Goal: Information Seeking & Learning: Learn about a topic

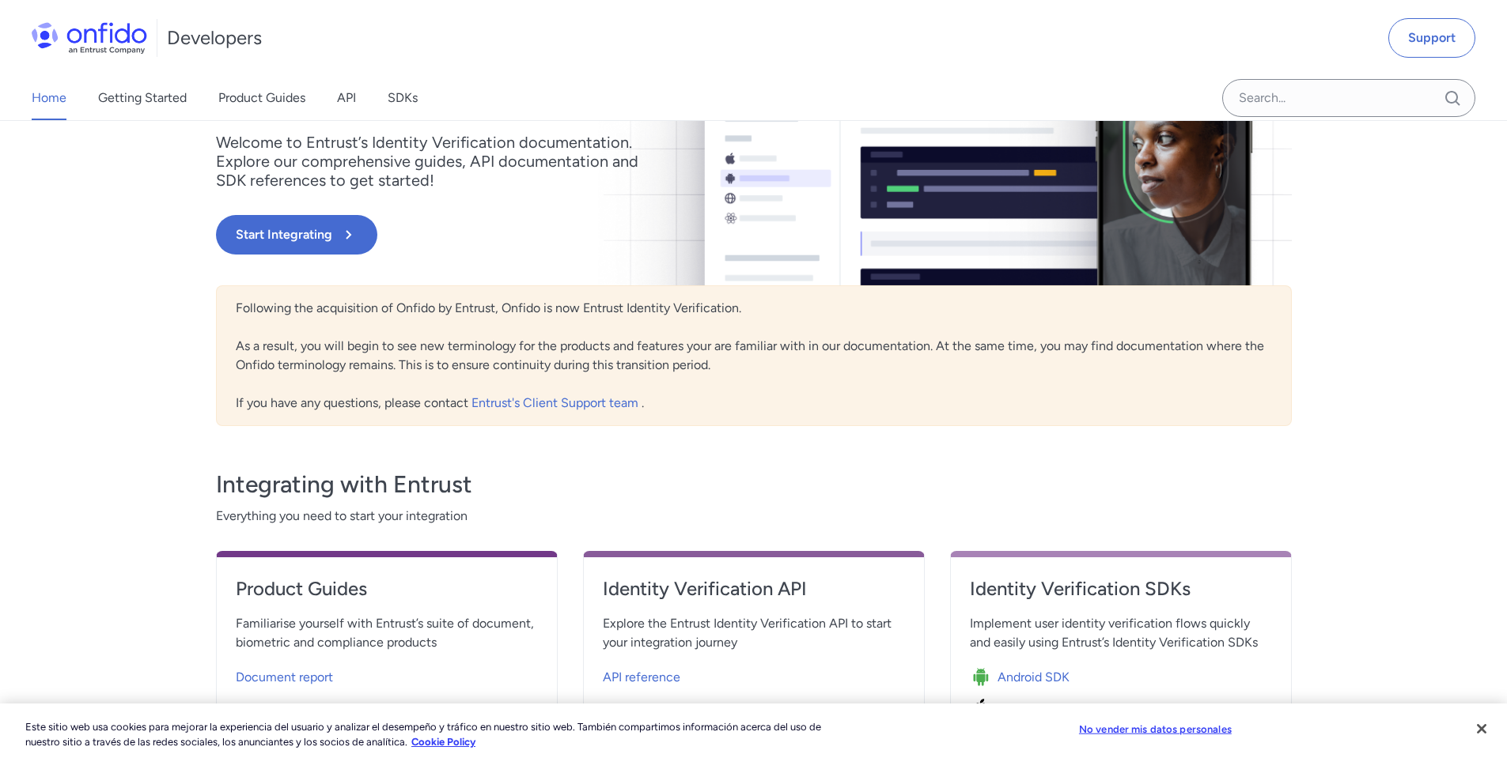
scroll to position [158, 0]
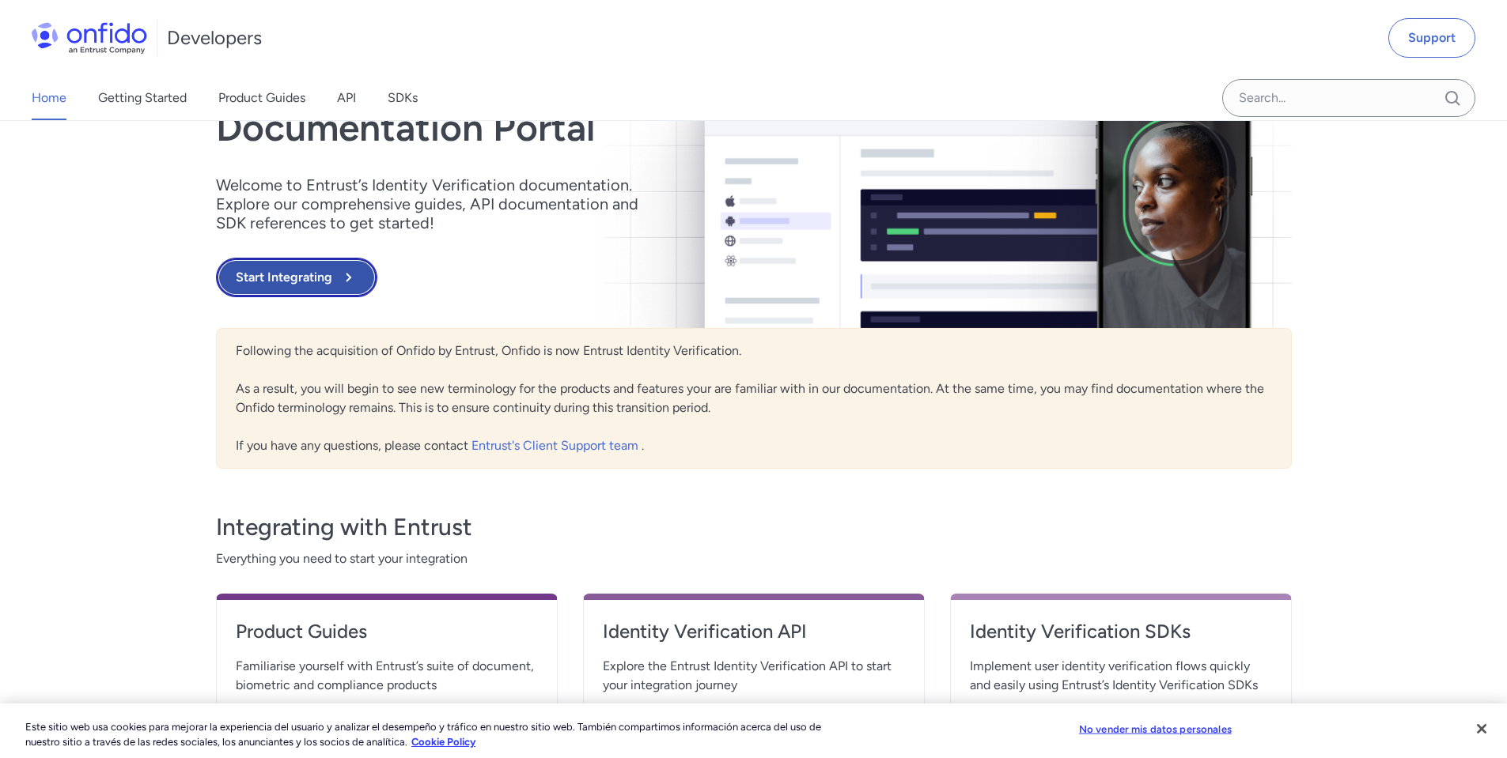
click at [319, 267] on button "Start Integrating" at bounding box center [296, 278] width 161 height 40
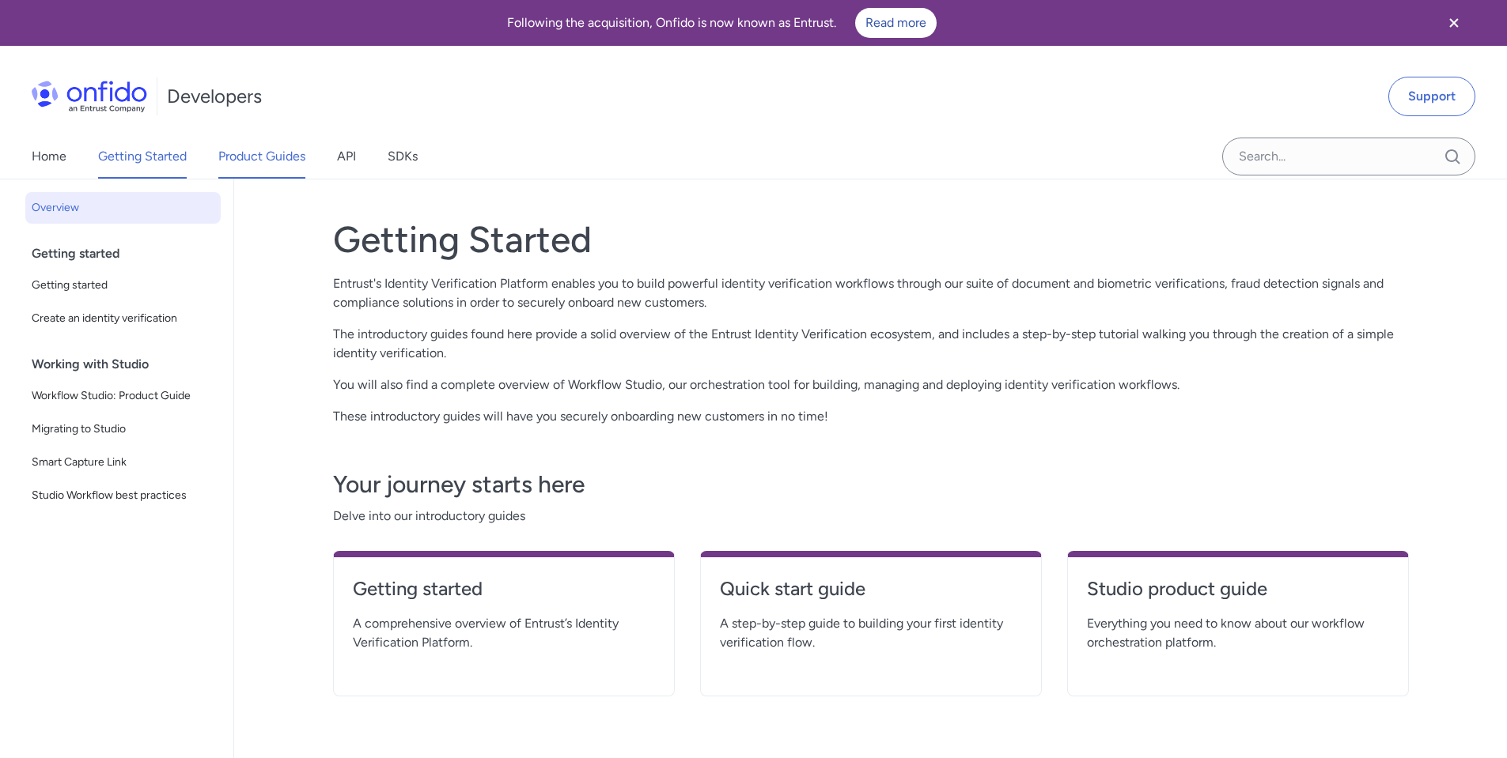
click at [263, 154] on link "Product Guides" at bounding box center [261, 156] width 87 height 44
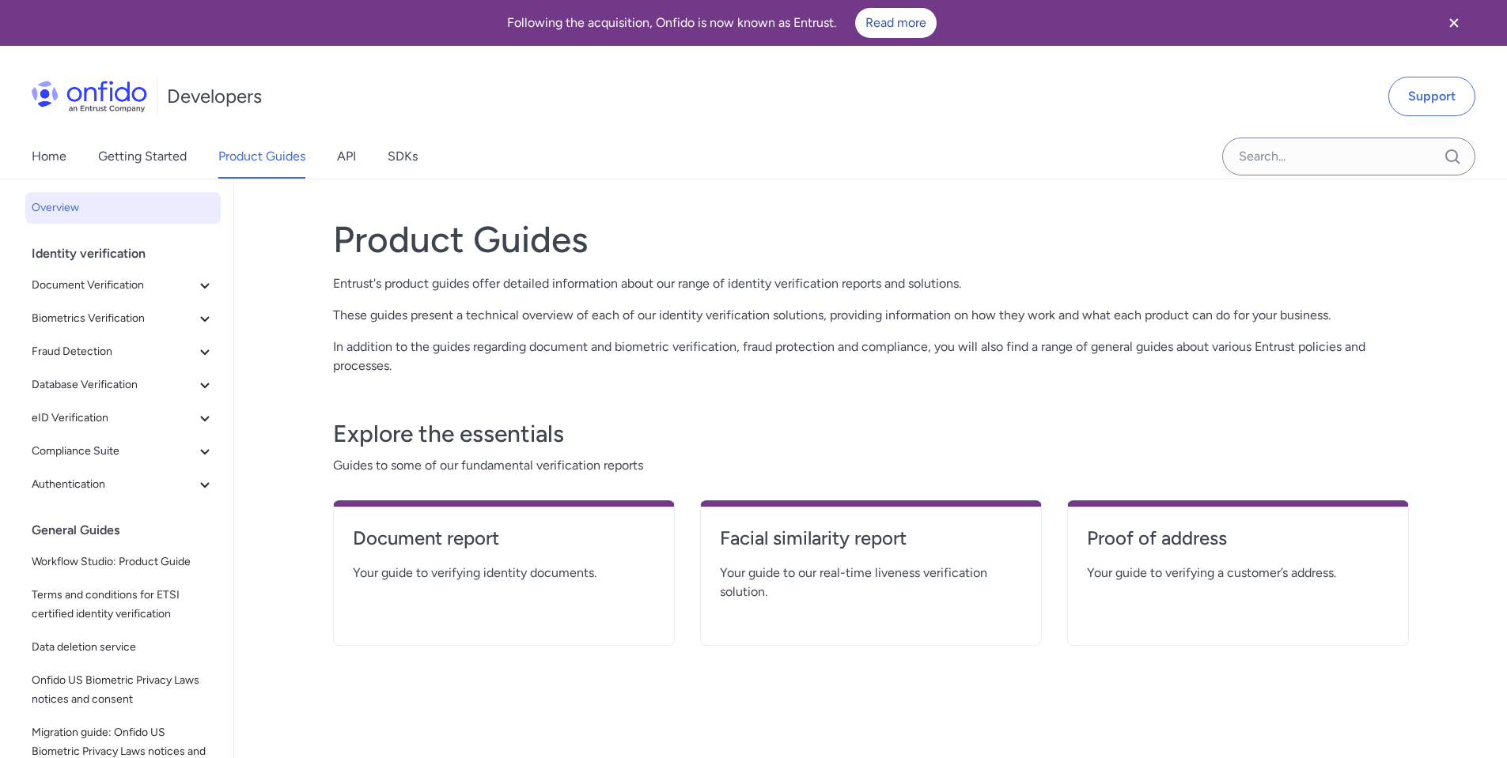
click at [361, 159] on div "Home Getting Started Product Guides API SDKs" at bounding box center [240, 156] width 481 height 44
click at [339, 161] on link "API" at bounding box center [346, 156] width 19 height 44
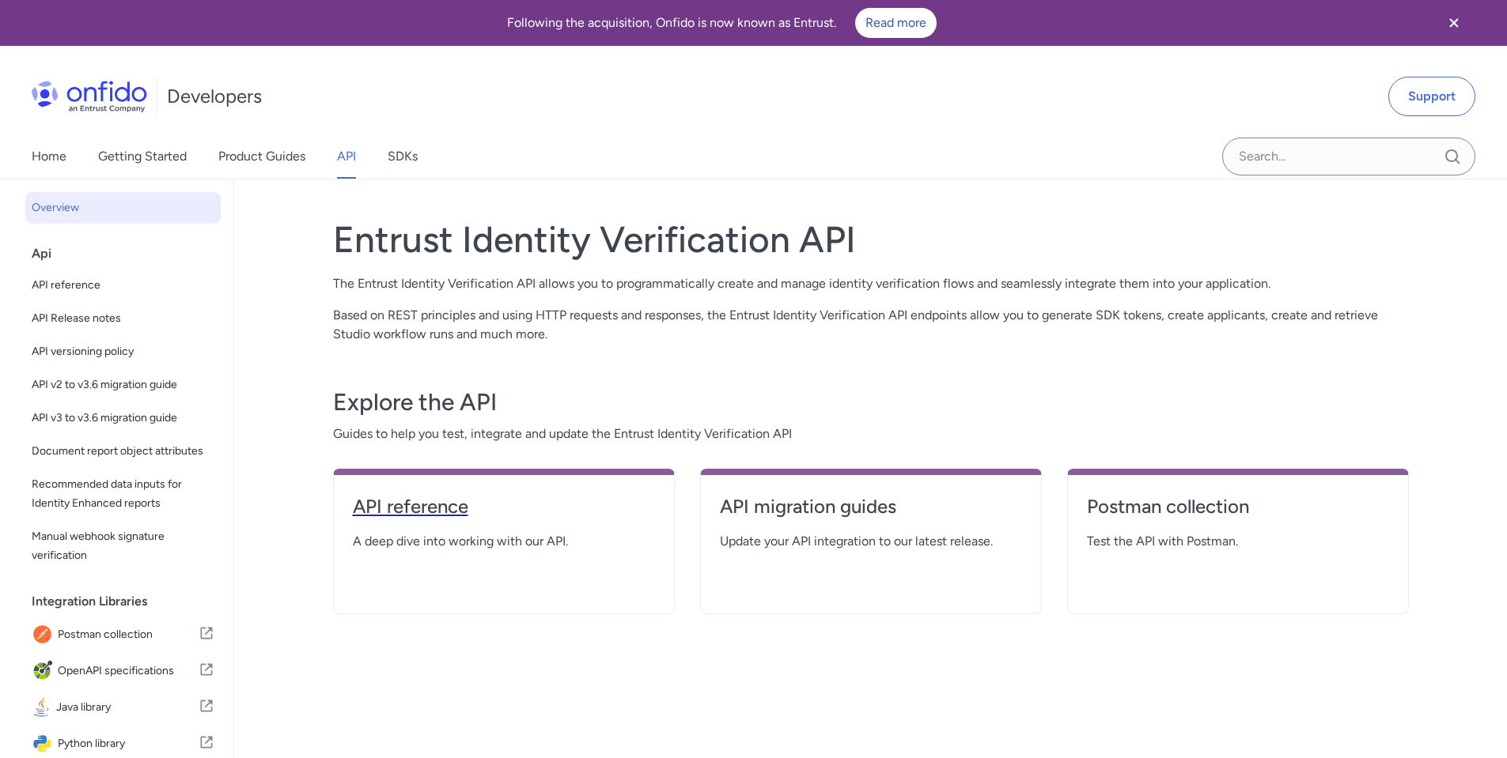
click at [373, 516] on h4 "API reference" at bounding box center [504, 506] width 302 height 25
select select "http"
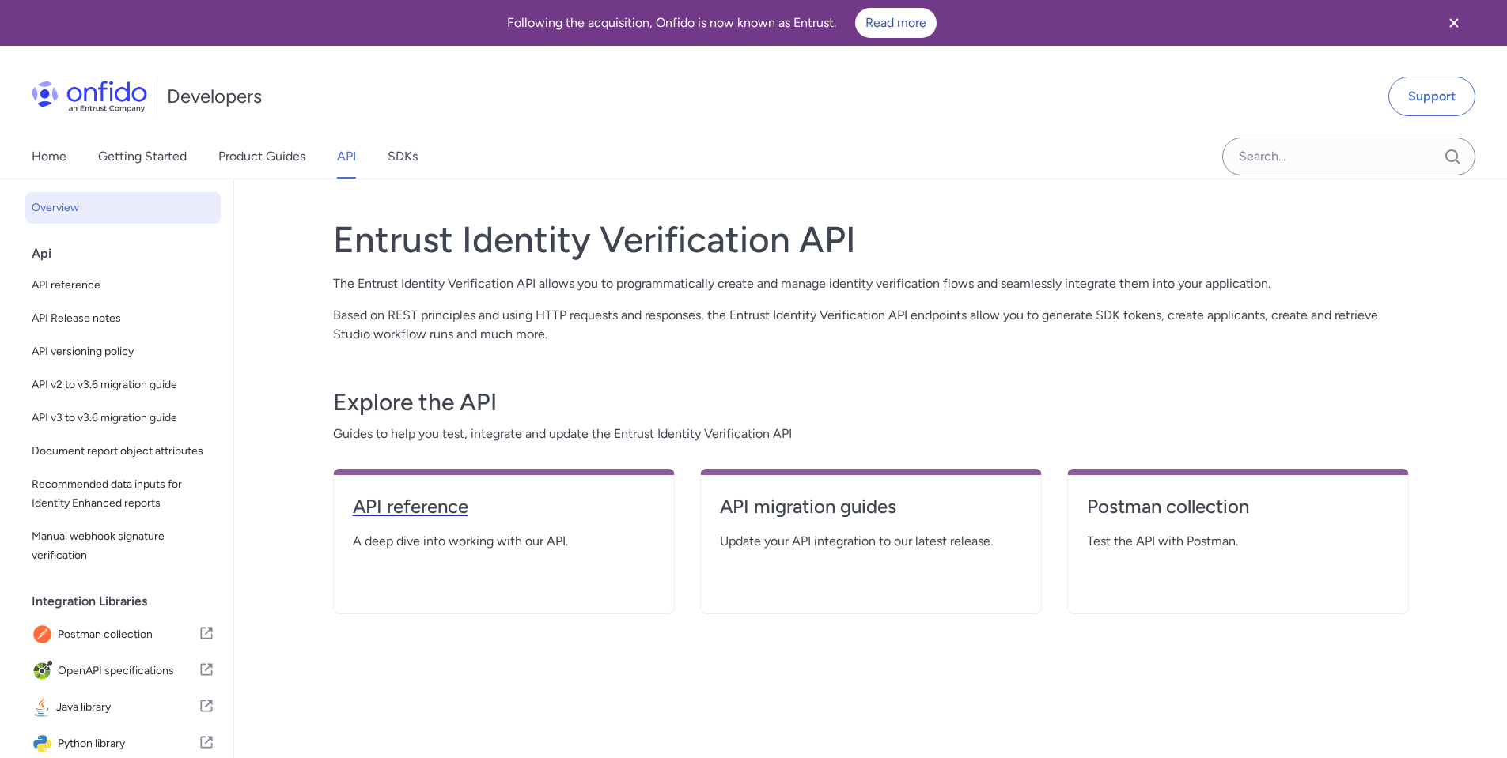
select select "http"
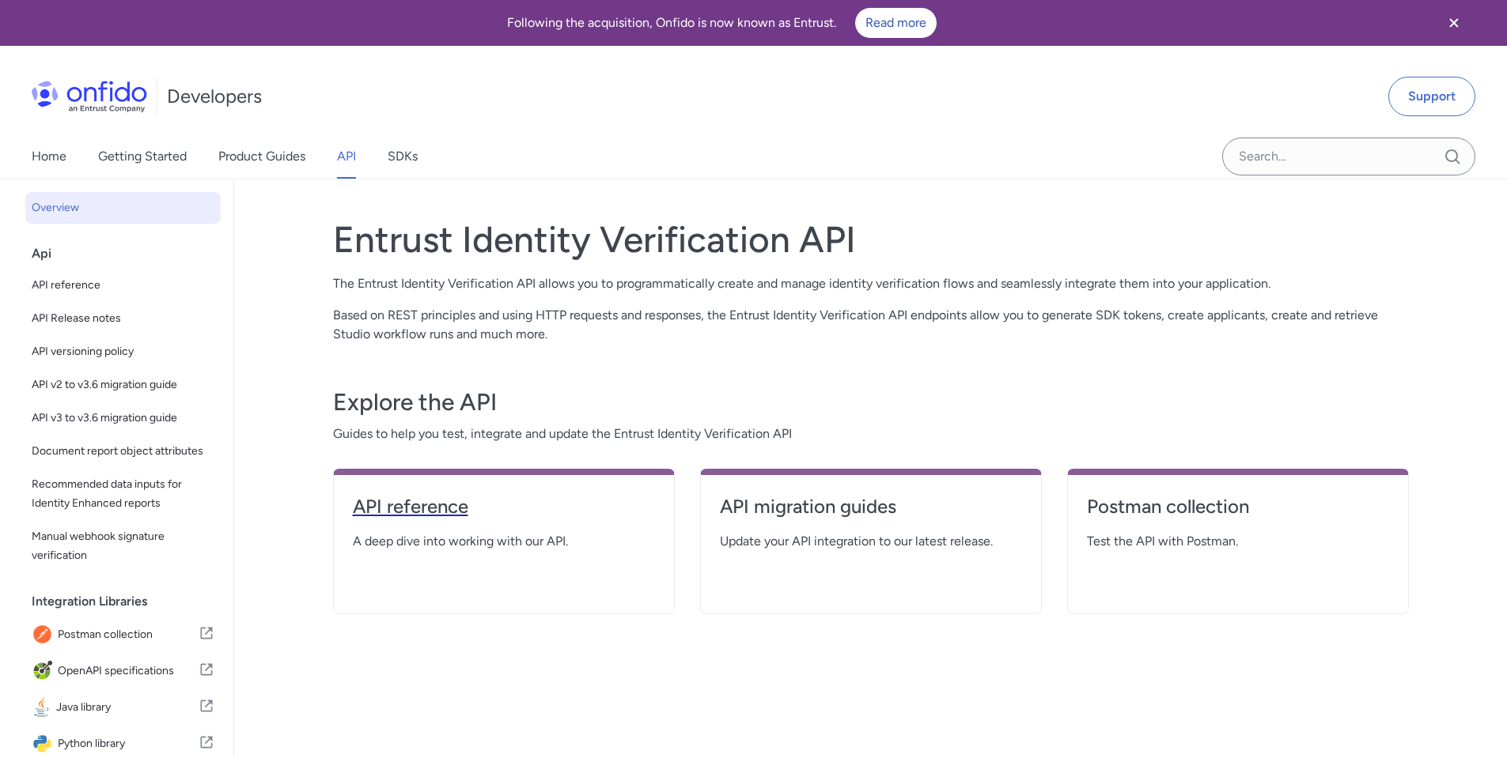
select select "http"
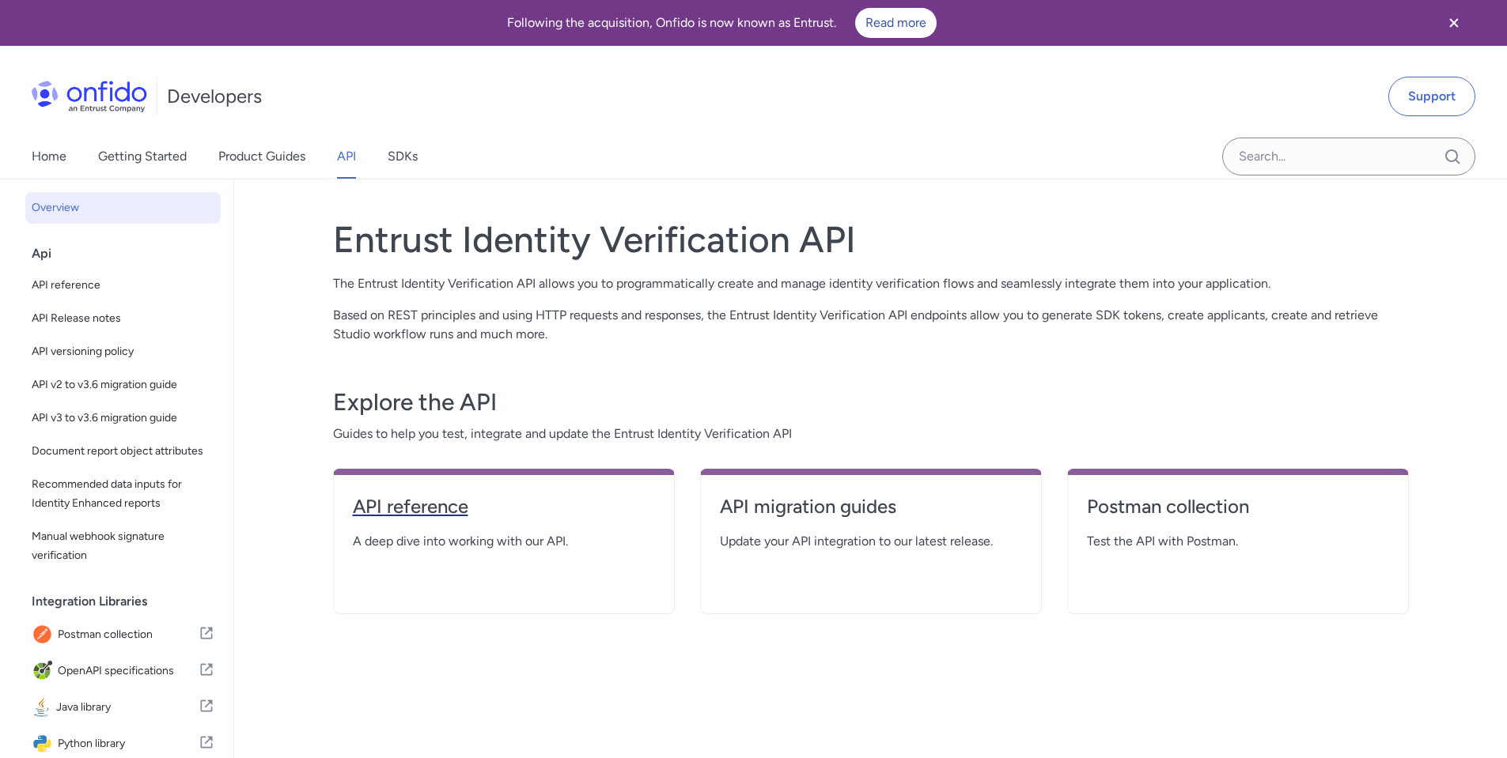
select select "http"
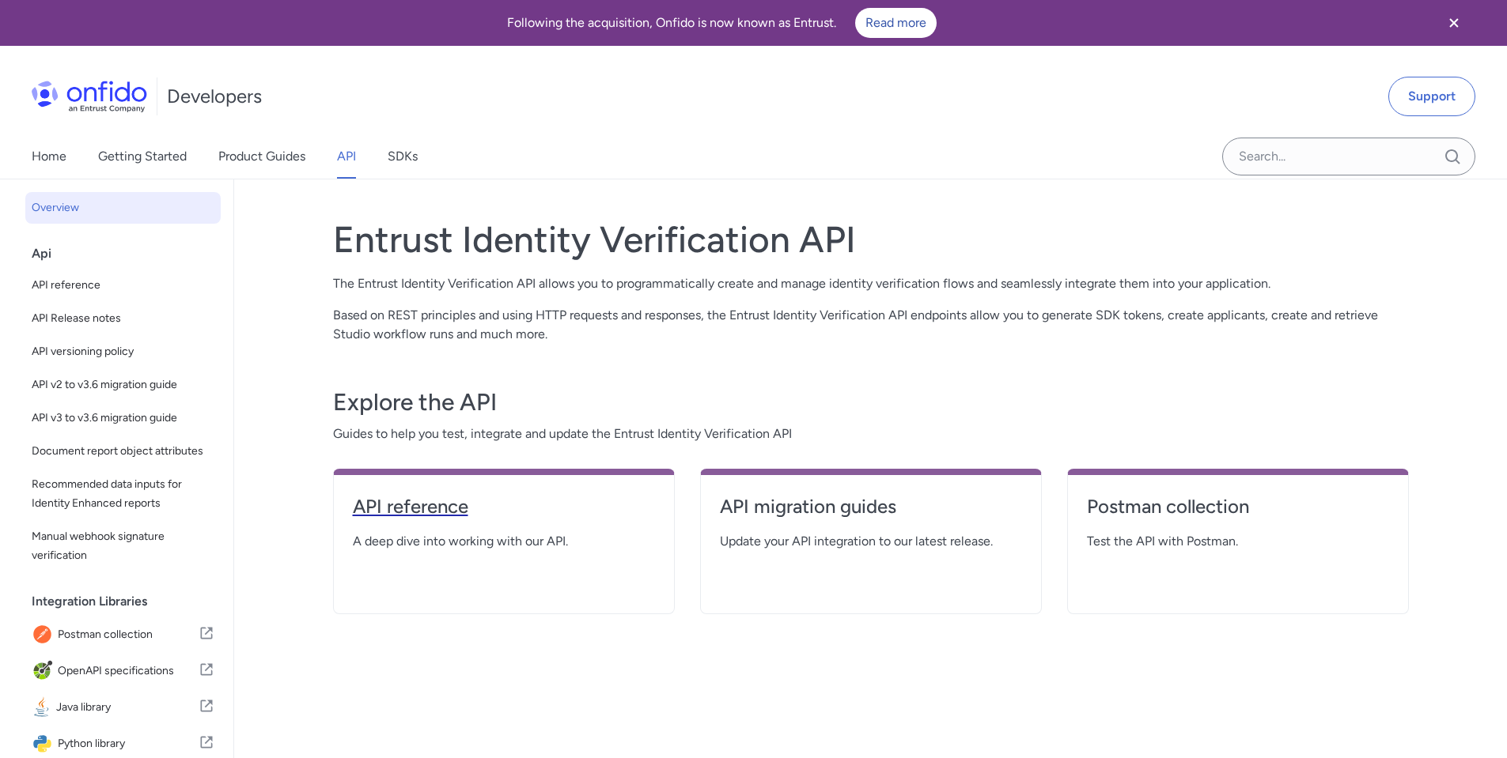
select select "http"
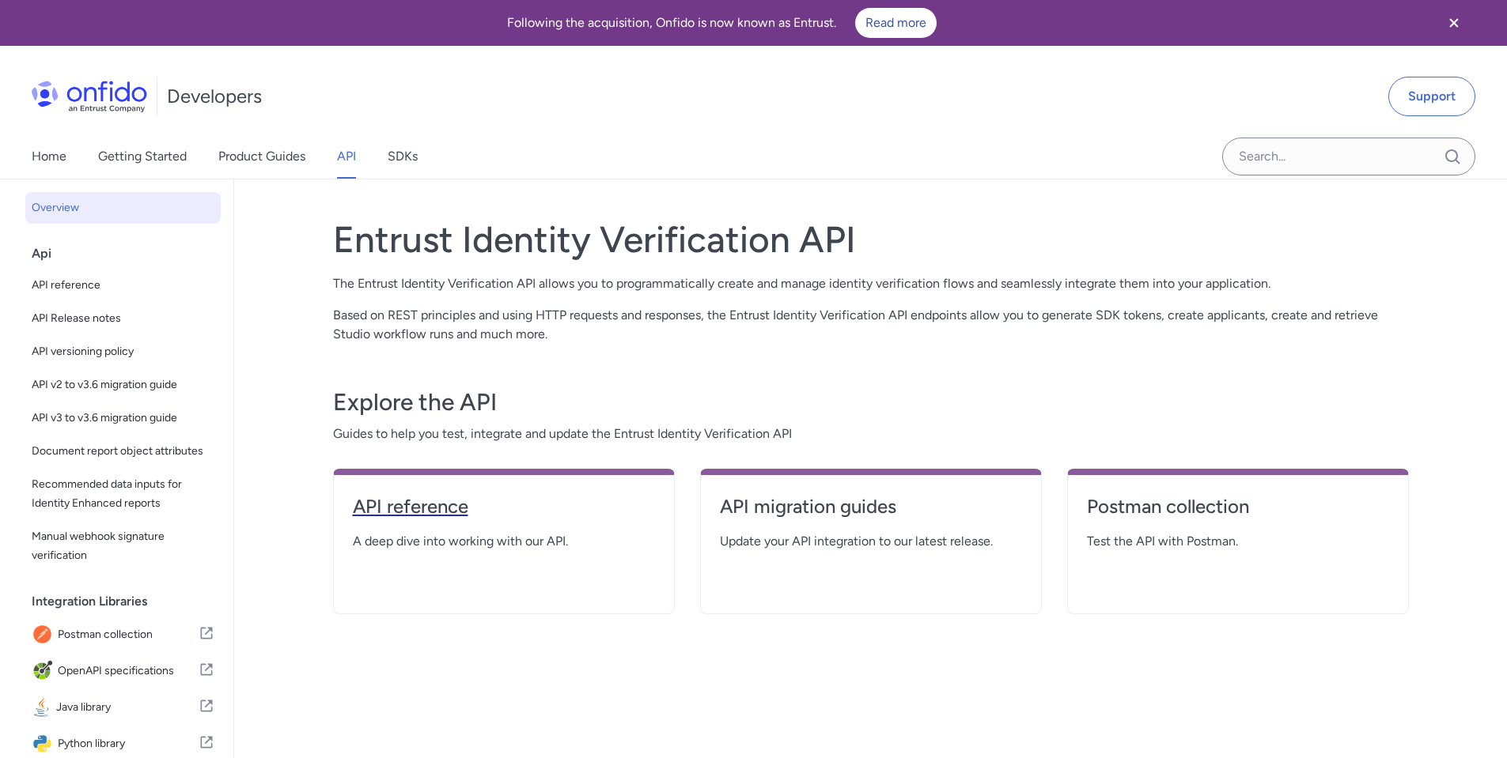
select select "http"
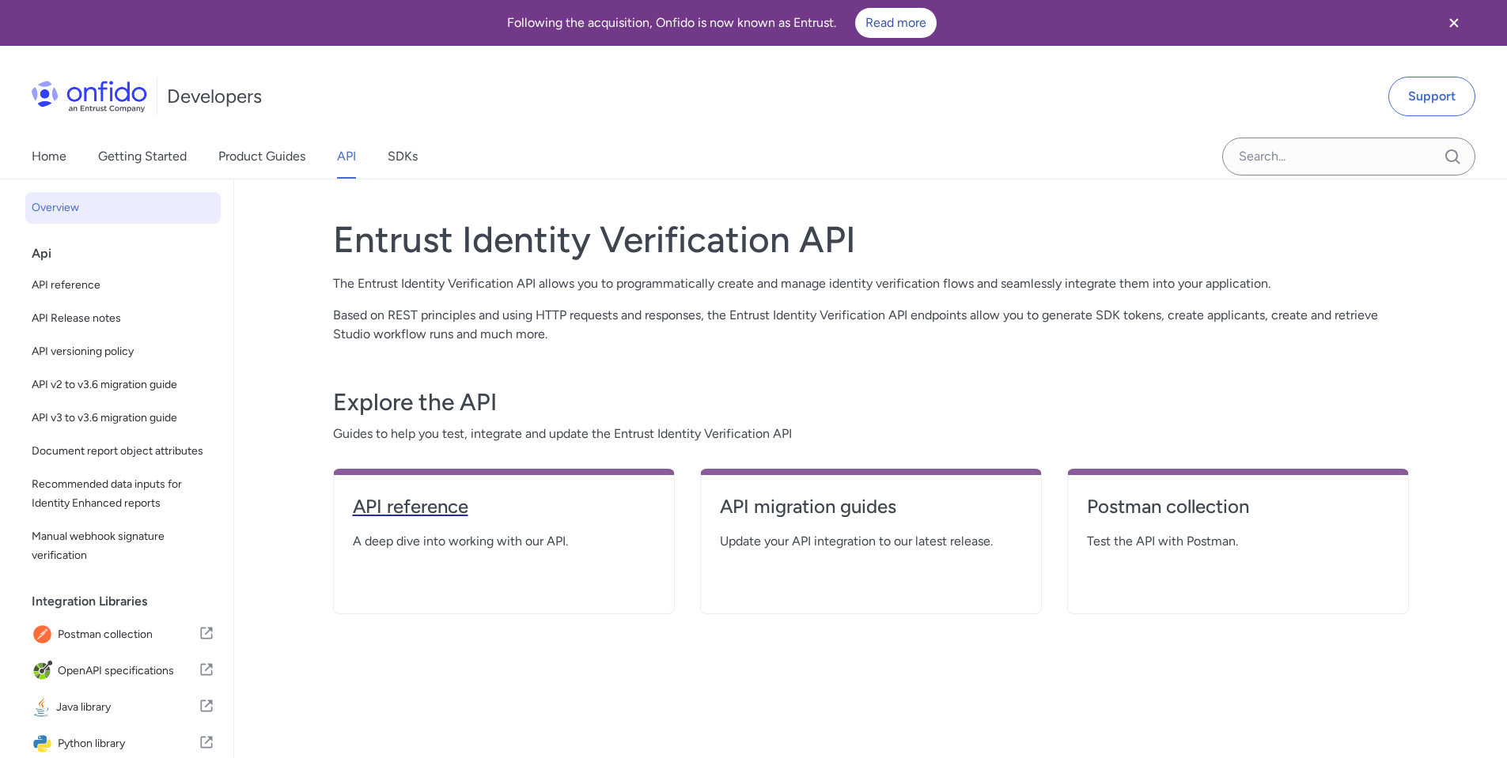
select select "http"
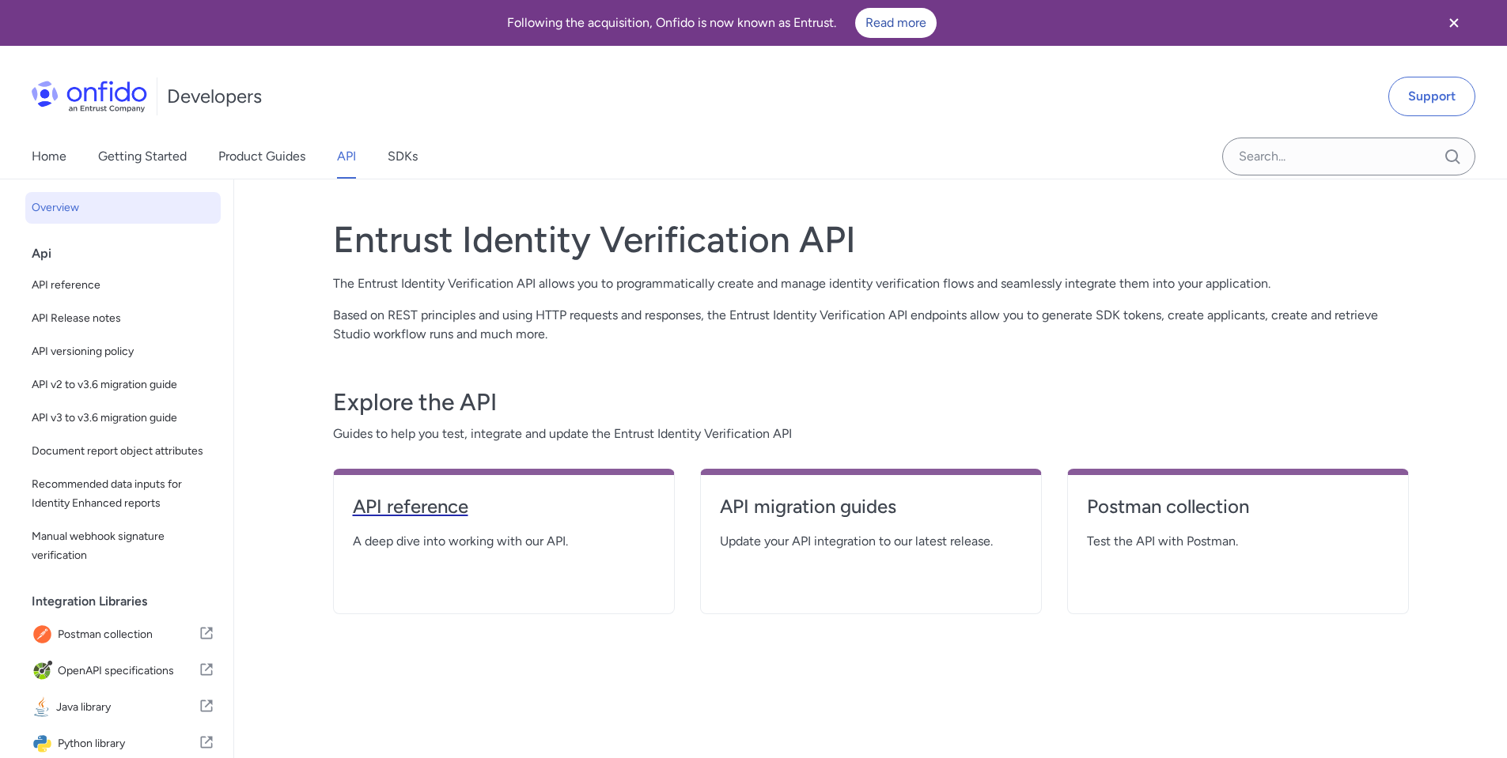
select select "http"
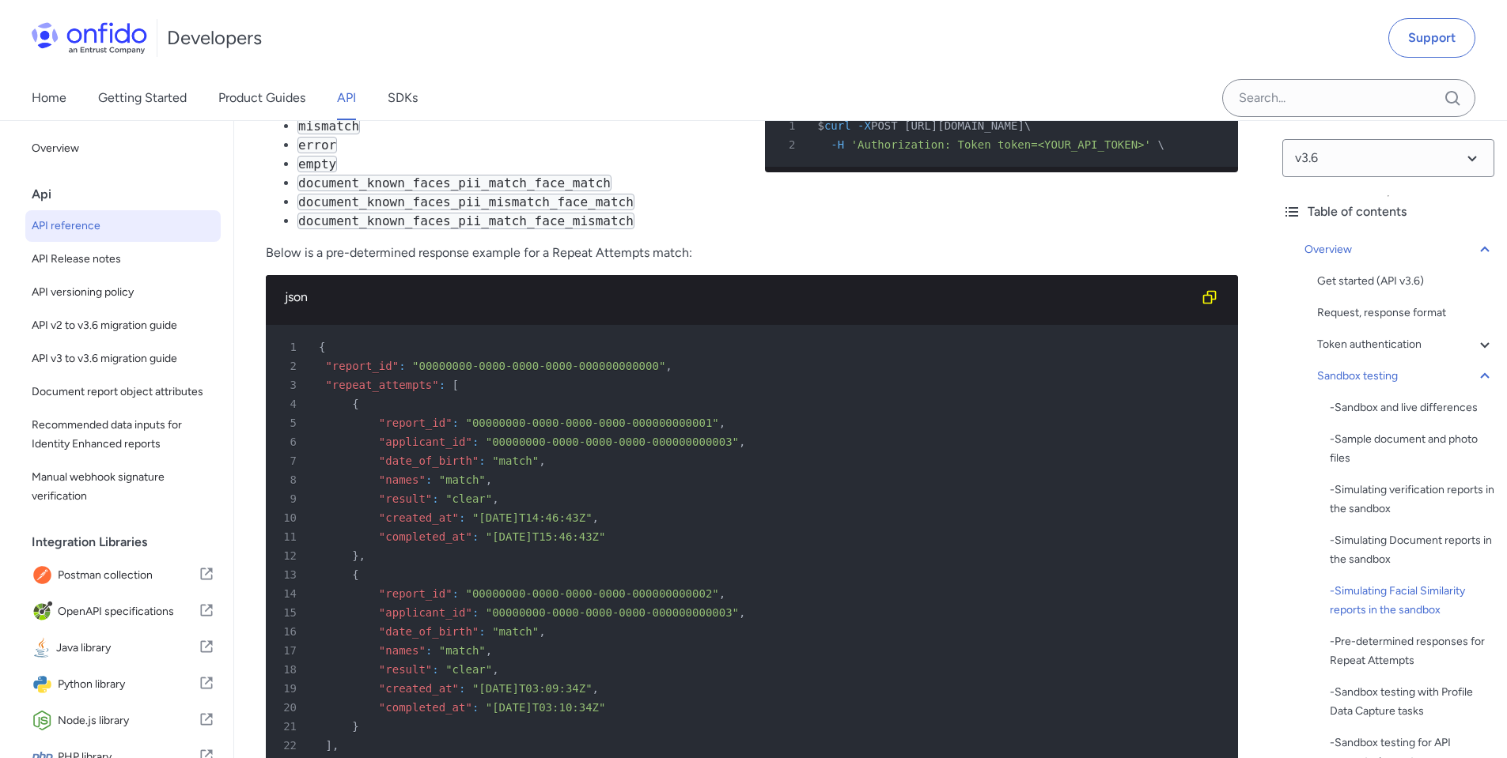
scroll to position [6564, 0]
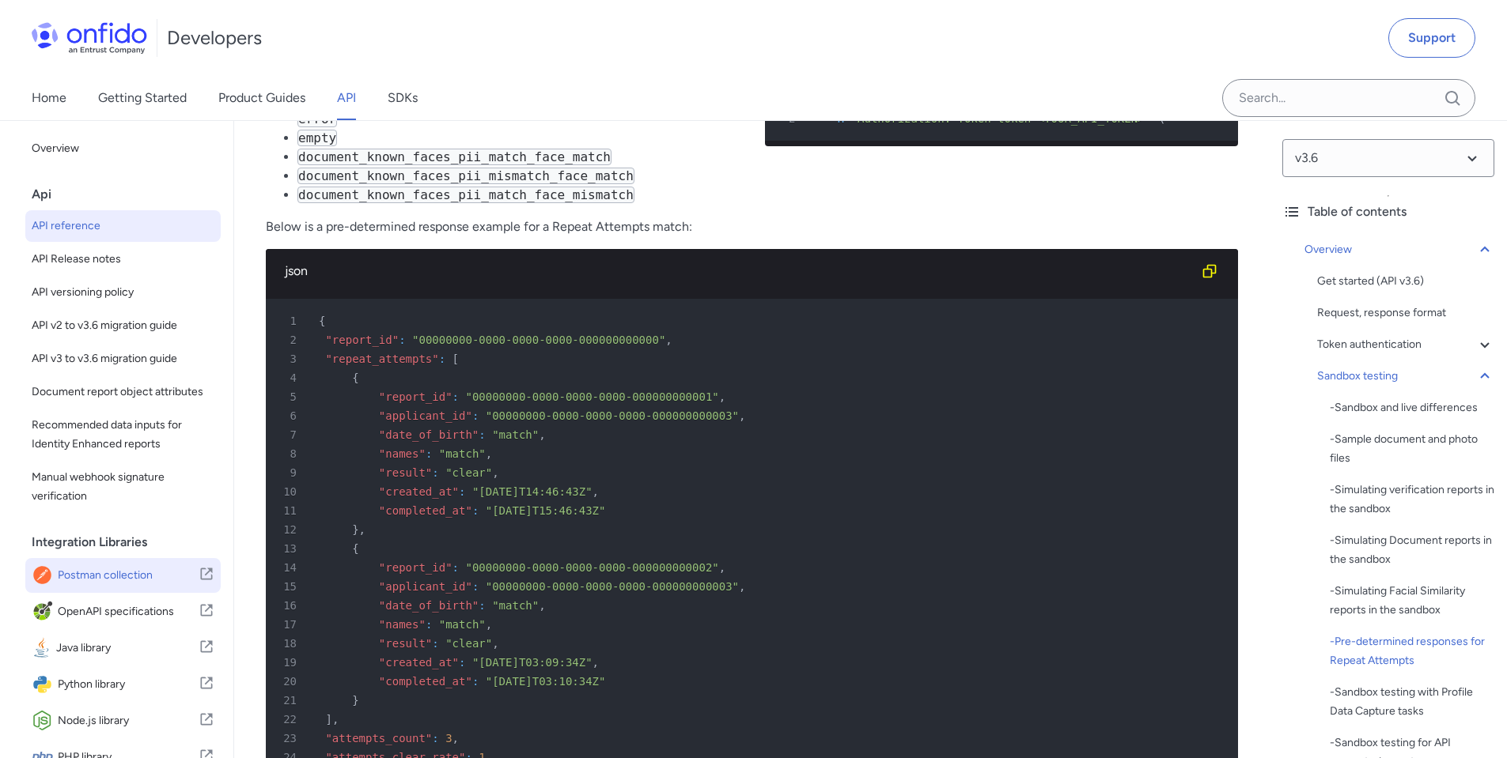
click at [118, 587] on span "Postman collection" at bounding box center [128, 576] width 141 height 22
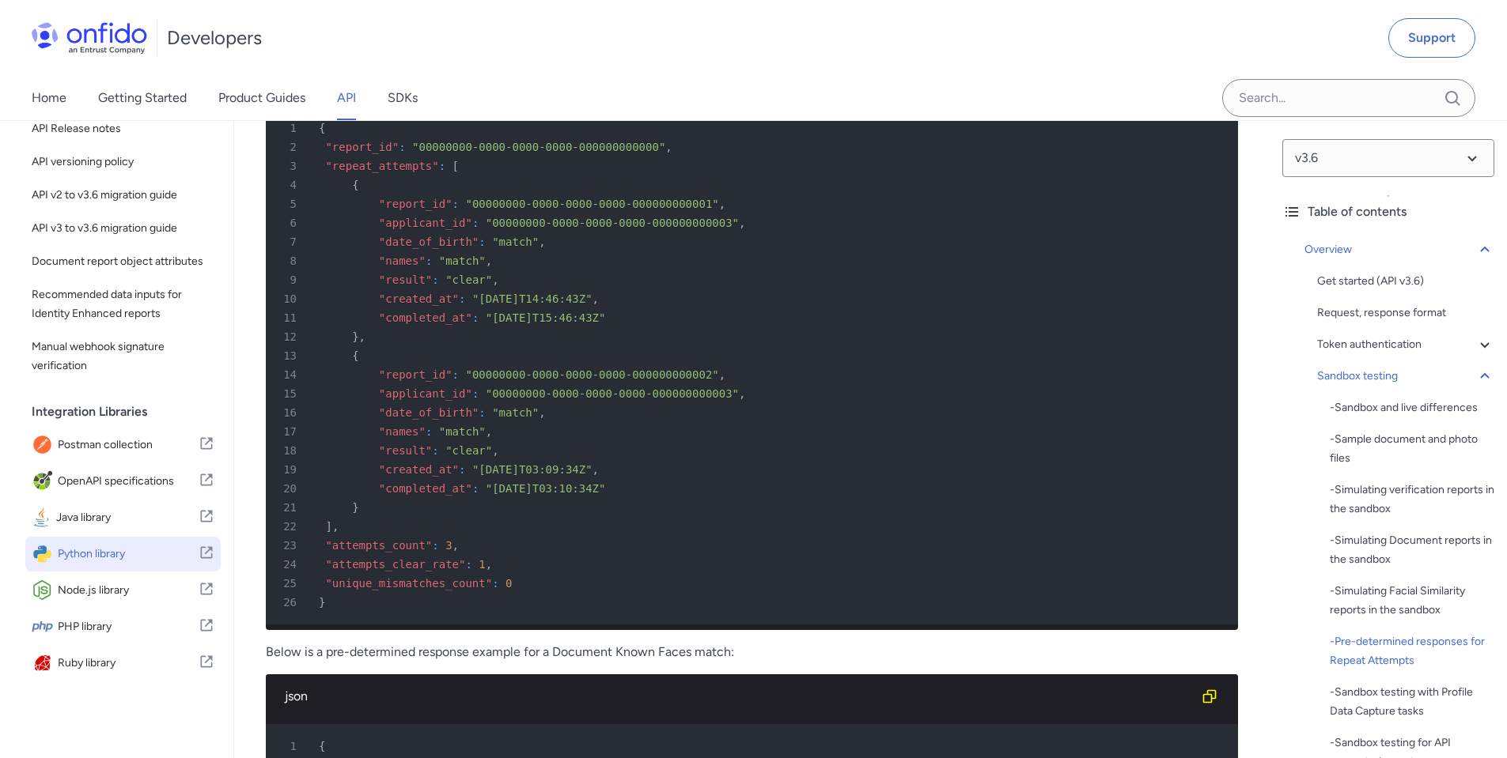
scroll to position [6802, 0]
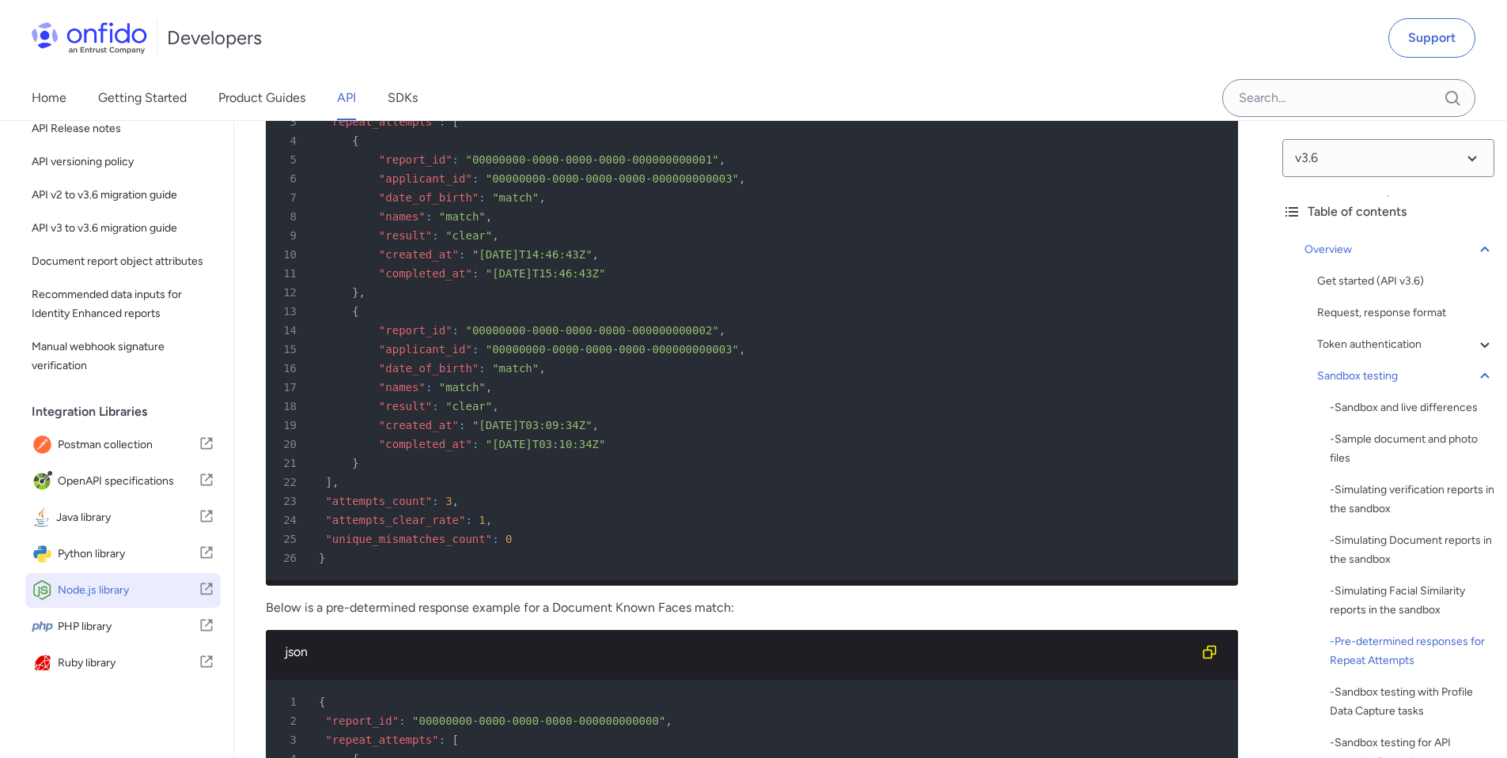
click at [127, 596] on span "Node.js library" at bounding box center [128, 591] width 141 height 22
